Goal: Information Seeking & Learning: Understand process/instructions

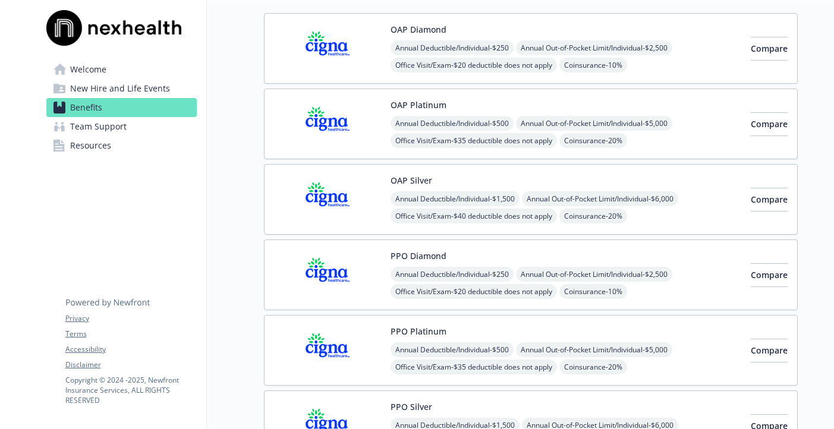
scroll to position [118, 0]
click at [108, 130] on span "Team Support" at bounding box center [98, 126] width 56 height 19
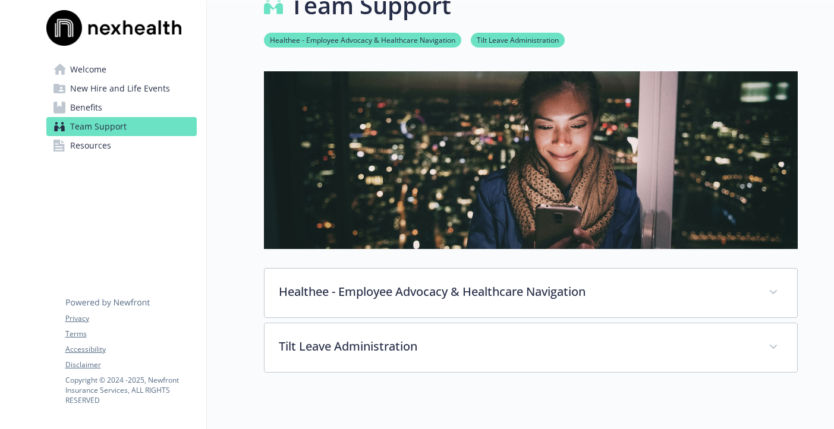
scroll to position [118, 0]
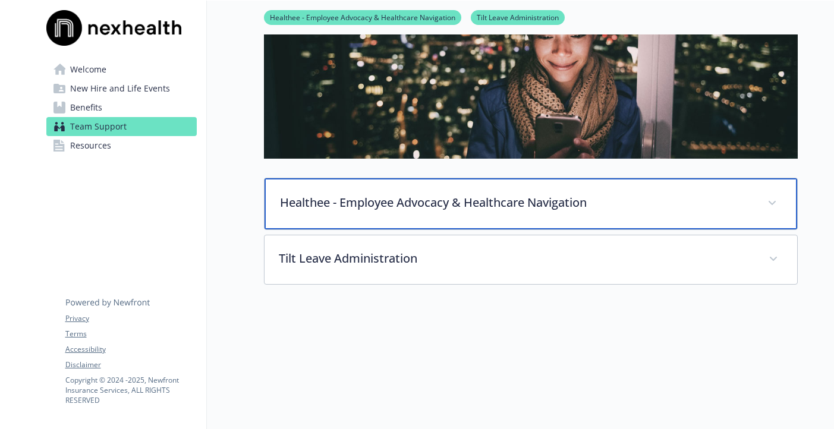
click at [472, 207] on p "Healthee - Employee Advocacy & Healthcare Navigation" at bounding box center [516, 203] width 473 height 18
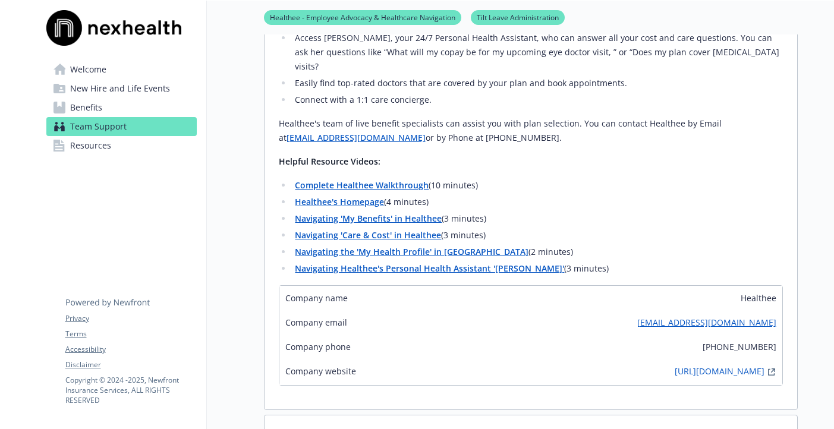
scroll to position [527, 0]
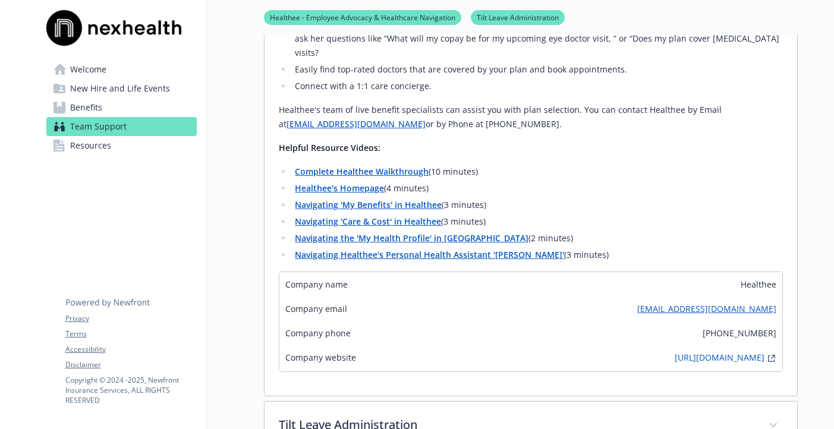
click at [114, 148] on link "Resources" at bounding box center [121, 145] width 150 height 19
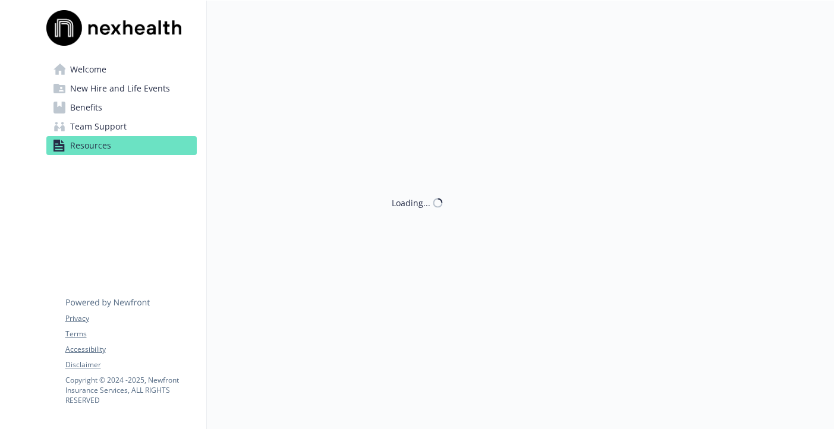
scroll to position [459, 0]
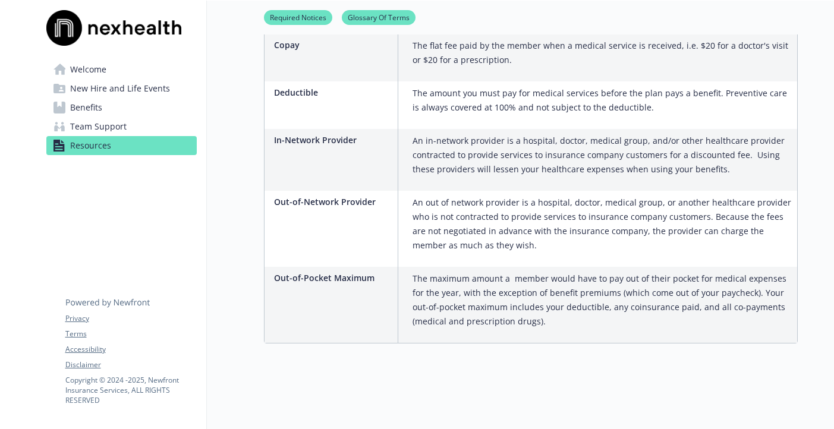
click at [108, 91] on span "New Hire and Life Events" at bounding box center [120, 88] width 100 height 19
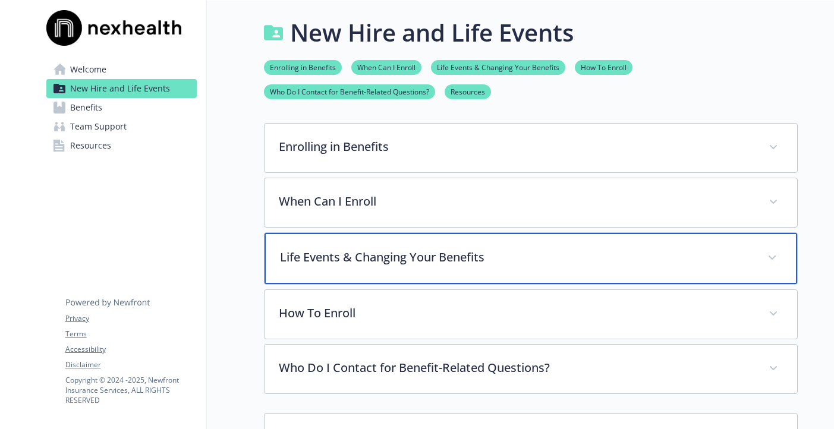
click at [489, 256] on p "Life Events & Changing Your Benefits" at bounding box center [516, 257] width 473 height 18
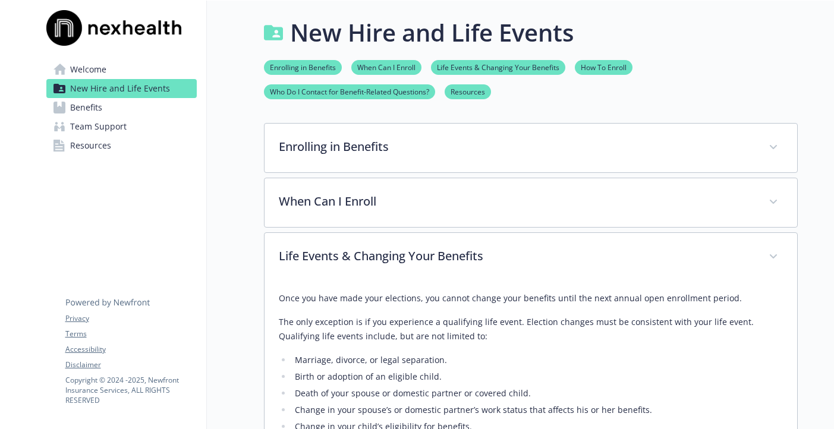
click at [80, 64] on span "Welcome" at bounding box center [88, 69] width 36 height 19
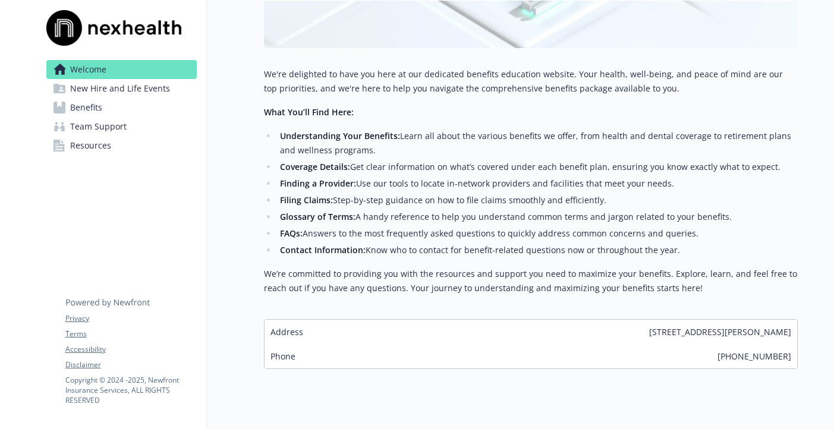
scroll to position [216, 0]
